Goal: Task Accomplishment & Management: Manage account settings

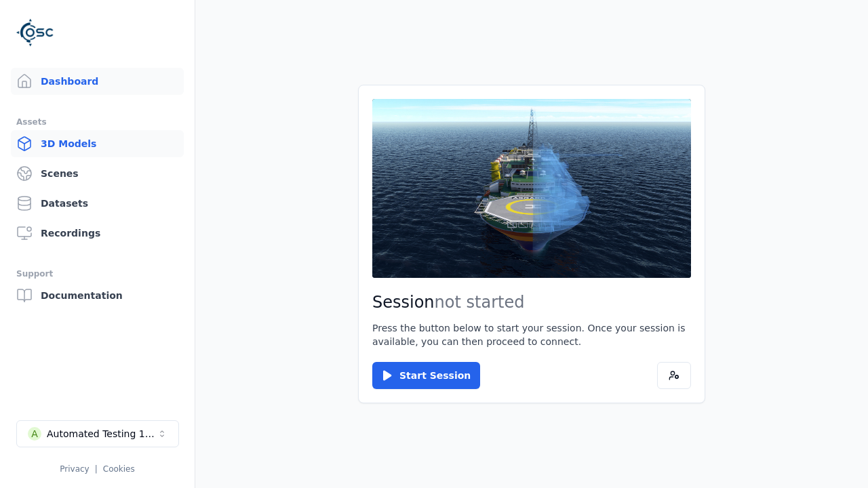
click at [97, 144] on link "3D Models" at bounding box center [97, 143] width 173 height 27
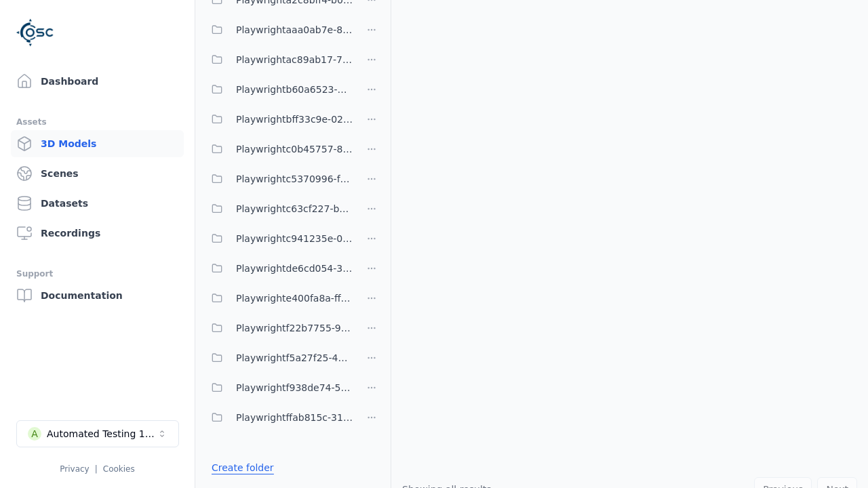
click at [242, 468] on link "Create folder" at bounding box center [243, 468] width 62 height 14
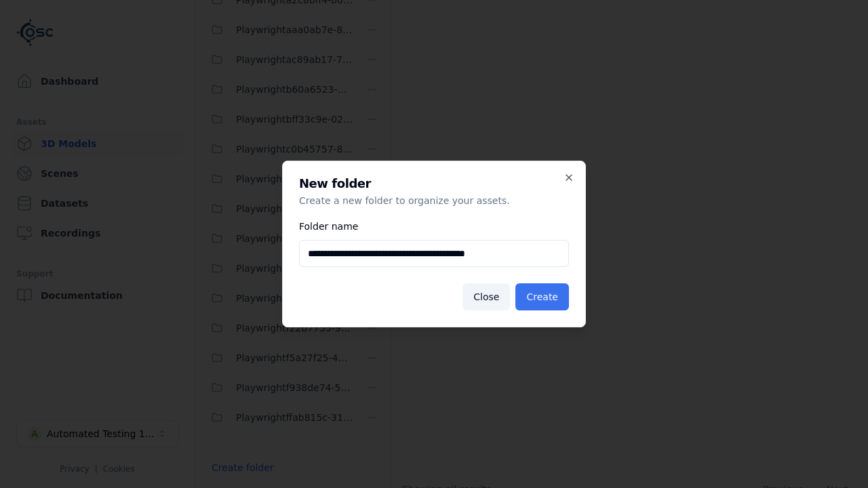
type input "**********"
click at [542, 297] on button "Create" at bounding box center [542, 296] width 54 height 27
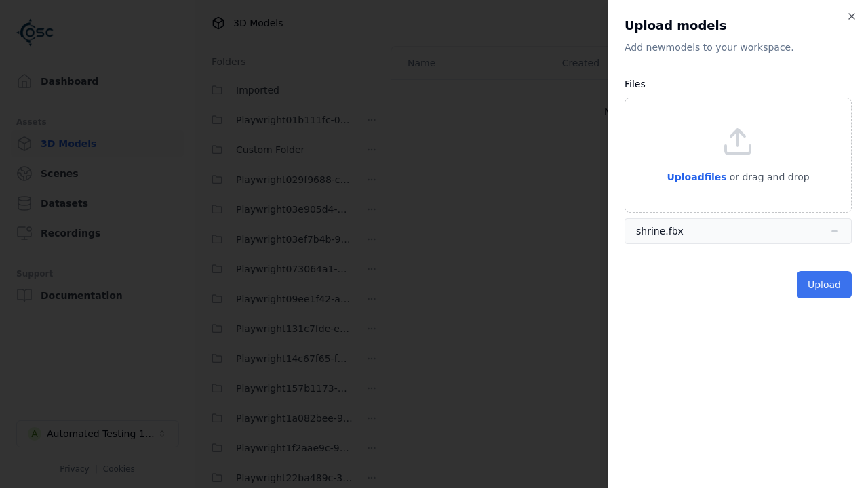
click at [824, 285] on button "Upload" at bounding box center [824, 284] width 55 height 27
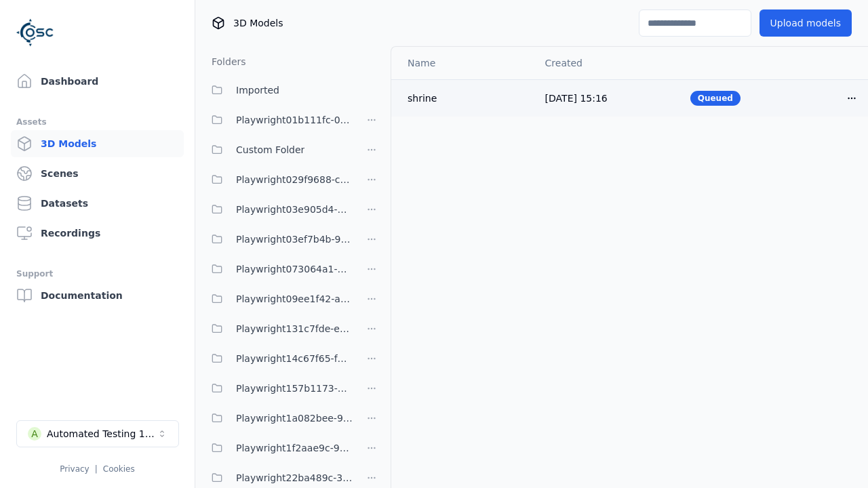
click at [852, 98] on html "Support Dashboard Assets 3D Models Scenes Datasets Recordings Support Documenta…" at bounding box center [434, 244] width 868 height 488
click at [822, 151] on div "Delete" at bounding box center [822, 151] width 80 height 22
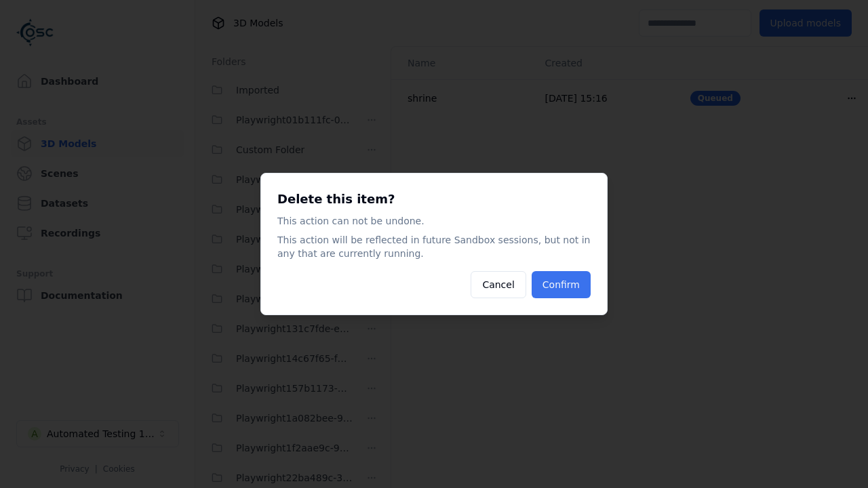
click at [561, 285] on button "Confirm" at bounding box center [561, 284] width 59 height 27
